Goal: Use online tool/utility: Utilize a website feature to perform a specific function

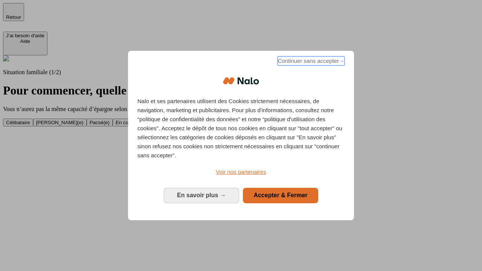
click at [310, 62] on span "Continuer sans accepter →" at bounding box center [310, 60] width 67 height 9
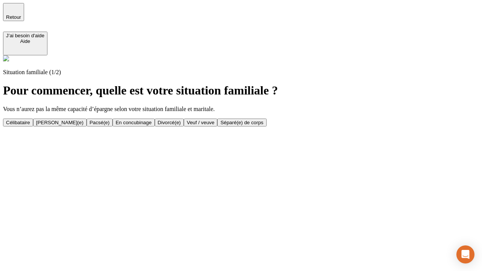
click at [30, 120] on div "Célibataire" at bounding box center [18, 123] width 24 height 6
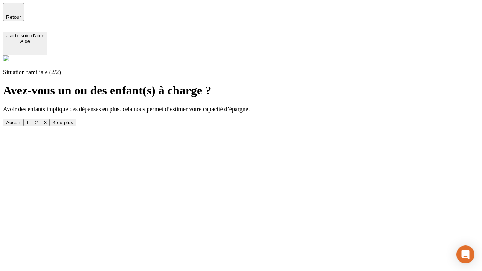
click at [20, 120] on div "Aucun" at bounding box center [13, 123] width 14 height 6
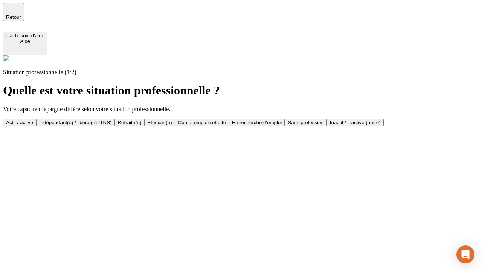
click at [33, 120] on div "Actif / active" at bounding box center [19, 123] width 27 height 6
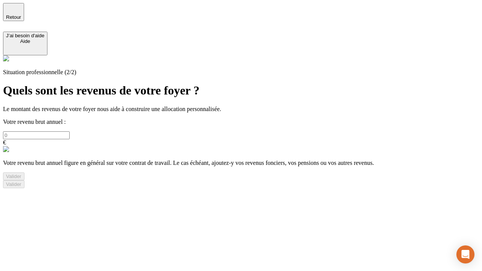
click at [70, 131] on input "text" at bounding box center [36, 135] width 67 height 8
type input "30 000"
click at [21, 179] on div "Valider" at bounding box center [13, 176] width 15 height 6
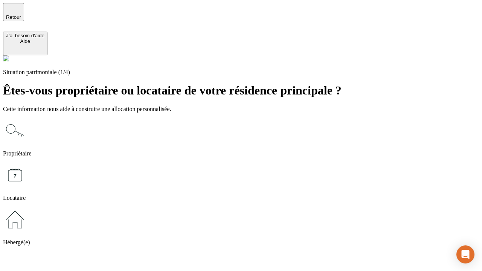
click at [27, 207] on icon at bounding box center [15, 219] width 24 height 24
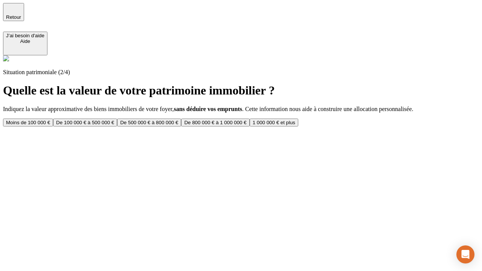
click at [50, 120] on div "Moins de 100 000 €" at bounding box center [28, 123] width 44 height 6
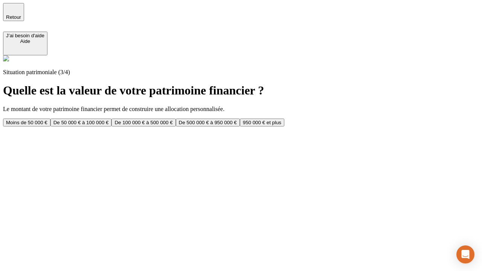
click at [47, 120] on div "Moins de 50 000 €" at bounding box center [26, 123] width 41 height 6
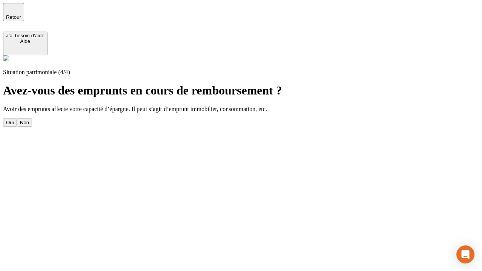
click at [29, 120] on div "Non" at bounding box center [24, 123] width 9 height 6
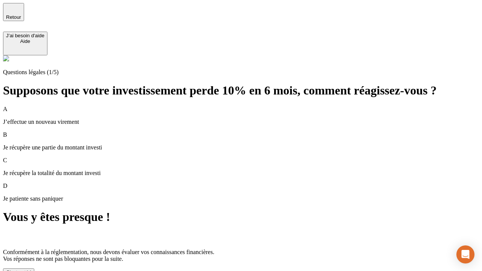
click at [31, 269] on div "C'est noté !" at bounding box center [18, 272] width 25 height 6
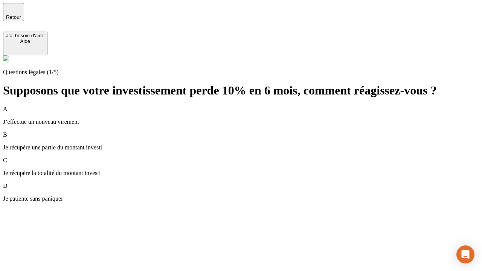
click at [250, 106] on div "A J’effectue un nouveau virement" at bounding box center [241, 116] width 476 height 20
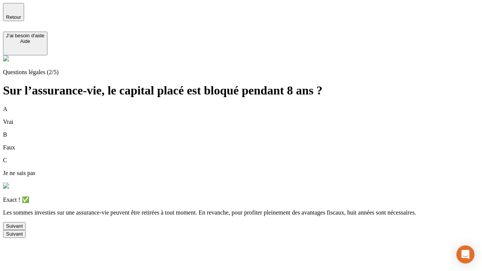
click at [23, 229] on div "Suivant" at bounding box center [14, 226] width 17 height 6
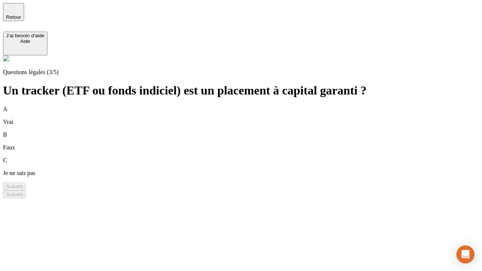
click at [250, 131] on div "B Faux" at bounding box center [241, 141] width 476 height 20
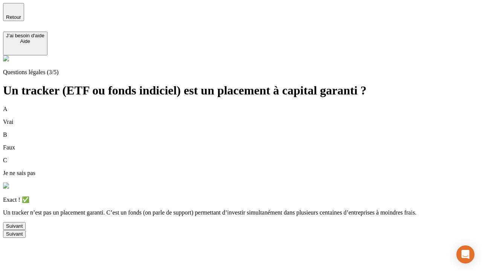
click at [23, 229] on div "Suivant" at bounding box center [14, 226] width 17 height 6
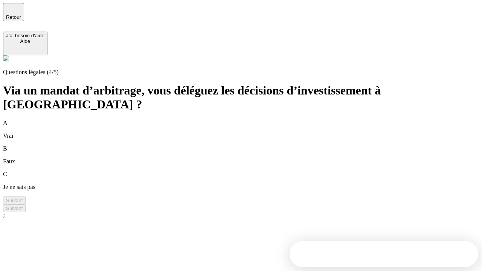
click at [250, 120] on div "A Vrai" at bounding box center [241, 130] width 476 height 20
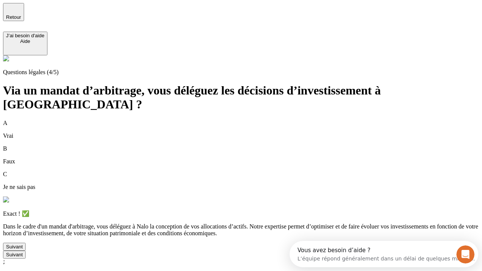
click at [23, 249] on div "Suivant" at bounding box center [14, 247] width 17 height 6
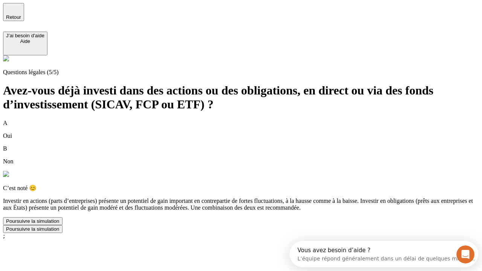
click at [59, 224] on div "Poursuivre la simulation" at bounding box center [32, 221] width 53 height 6
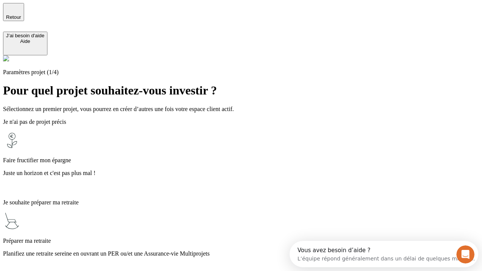
click at [250, 250] on p "Planifiez une retraite sereine en ouvrant un PER ou/et une Assurance-vie Multip…" at bounding box center [241, 253] width 476 height 7
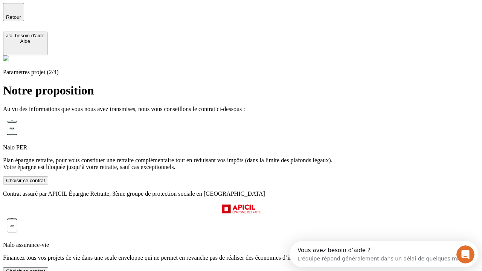
click at [45, 268] on div "Choisir ce contrat" at bounding box center [25, 271] width 39 height 6
